Goal: Entertainment & Leisure: Browse casually

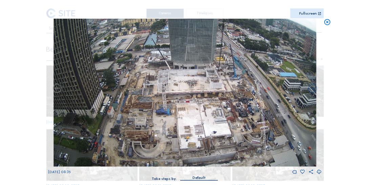
click at [328, 23] on icon at bounding box center [327, 22] width 7 height 7
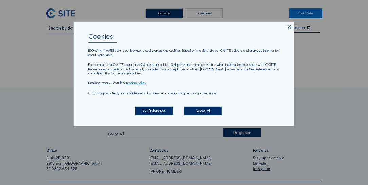
click at [290, 26] on icon at bounding box center [289, 27] width 6 height 6
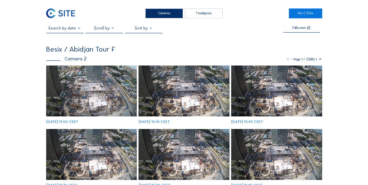
click at [119, 83] on img at bounding box center [91, 90] width 91 height 51
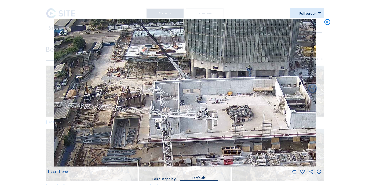
drag, startPoint x: 152, startPoint y: 57, endPoint x: 153, endPoint y: 100, distance: 43.4
click at [153, 100] on img at bounding box center [185, 93] width 263 height 148
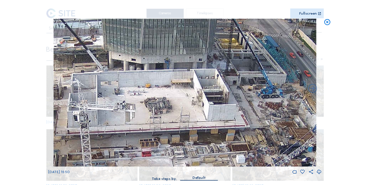
drag, startPoint x: 217, startPoint y: 110, endPoint x: 134, endPoint y: 102, distance: 83.1
click at [134, 102] on img at bounding box center [185, 93] width 263 height 148
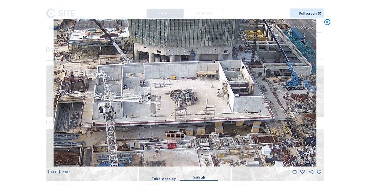
click at [208, 91] on img at bounding box center [185, 93] width 263 height 148
click at [241, 107] on img at bounding box center [185, 93] width 263 height 148
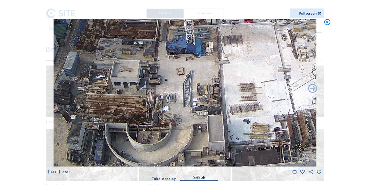
drag, startPoint x: 173, startPoint y: 137, endPoint x: 250, endPoint y: 12, distance: 147.0
click at [250, 12] on div "Scroll to travel through time | Press 'Alt' Button + Scroll to Zoom | Click and…" at bounding box center [185, 94] width 274 height 188
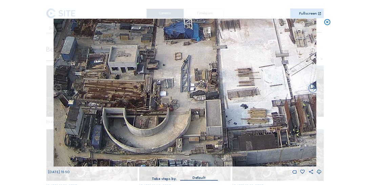
drag, startPoint x: 194, startPoint y: 121, endPoint x: 192, endPoint y: 95, distance: 25.5
click at [192, 95] on img at bounding box center [185, 93] width 263 height 148
